Goal: Task Accomplishment & Management: Manage account settings

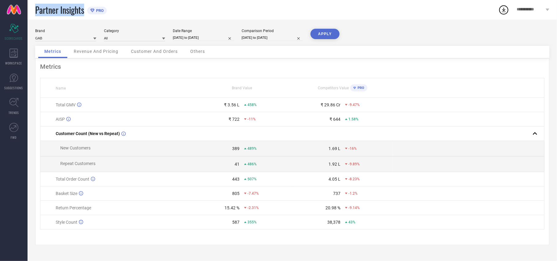
drag, startPoint x: 35, startPoint y: 8, endPoint x: 85, endPoint y: 14, distance: 50.3
click at [85, 14] on div "Partner Insights PRO" at bounding box center [266, 10] width 463 height 20
copy span "Partner Insights"
click at [514, 9] on div "**********" at bounding box center [533, 10] width 48 height 20
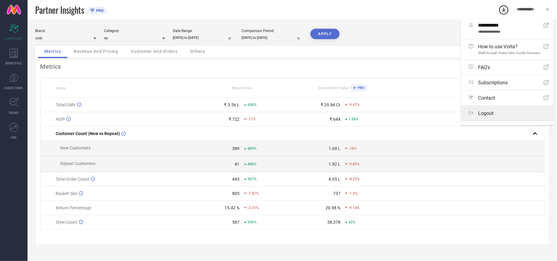
click at [490, 116] on span "Logout" at bounding box center [485, 113] width 15 height 6
click at [0, 0] on button "Logout" at bounding box center [0, 0] width 0 height 0
